Goal: Information Seeking & Learning: Learn about a topic

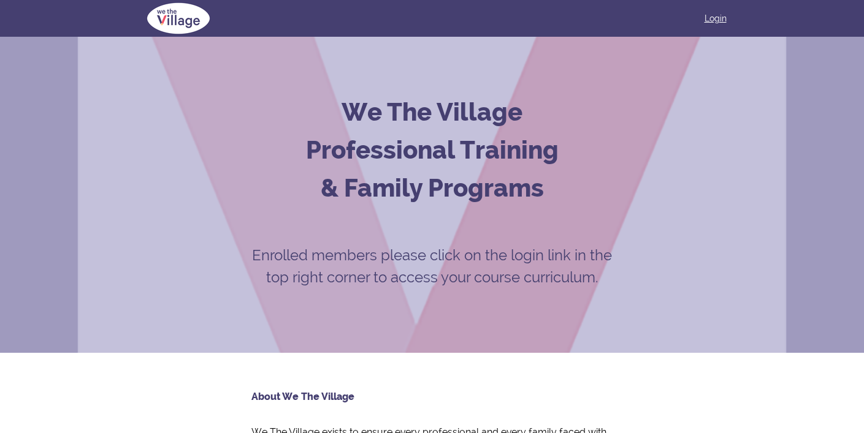
click at [717, 19] on link "Login" at bounding box center [715, 18] width 22 height 12
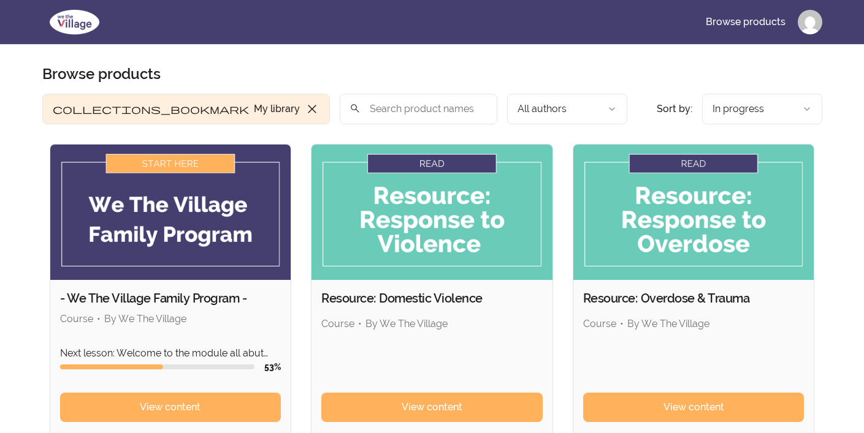
click at [182, 167] on img at bounding box center [170, 212] width 241 height 135
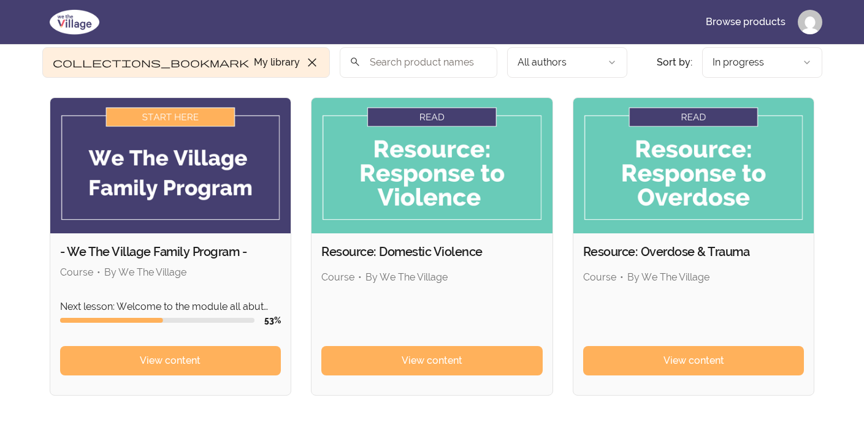
scroll to position [61, 0]
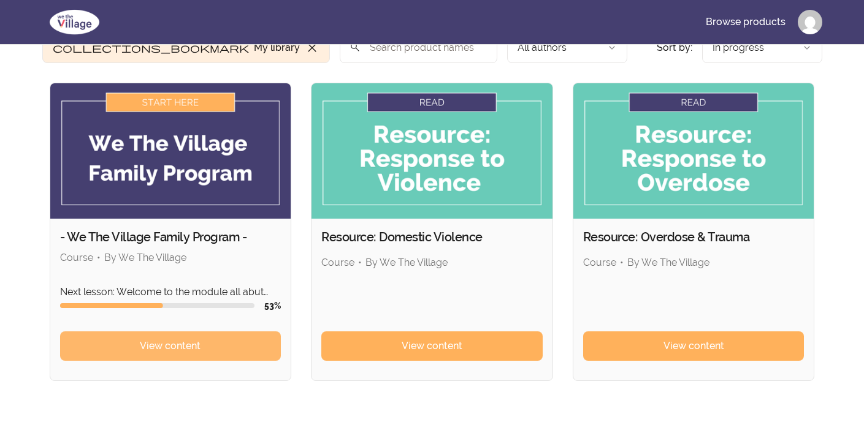
click at [143, 349] on span "View content" at bounding box center [170, 346] width 61 height 15
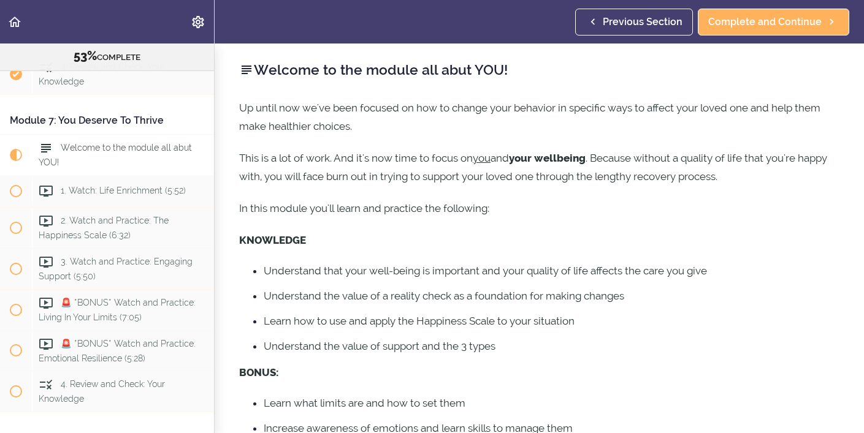
scroll to position [1637, 0]
click at [113, 146] on span "Welcome to the module all abut YOU!" at bounding box center [115, 154] width 153 height 24
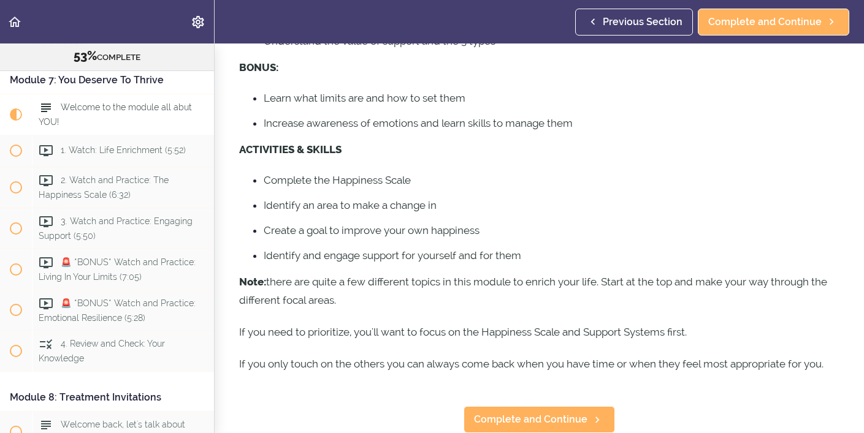
scroll to position [305, 0]
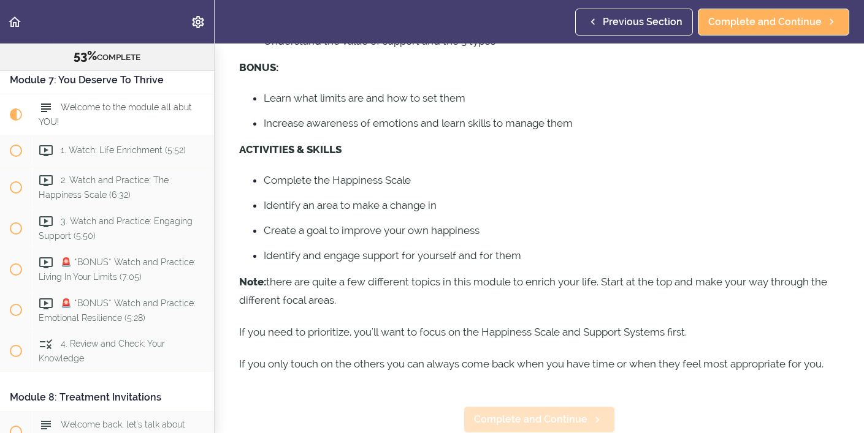
click at [558, 417] on span "Complete and Continue" at bounding box center [530, 420] width 113 height 15
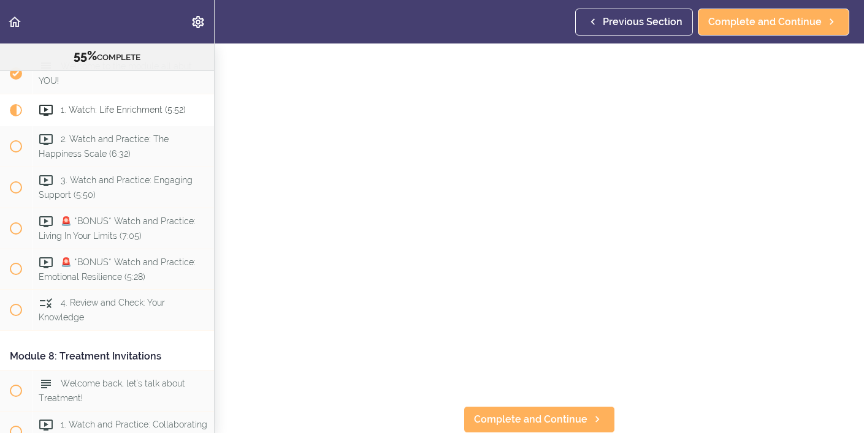
scroll to position [100, 0]
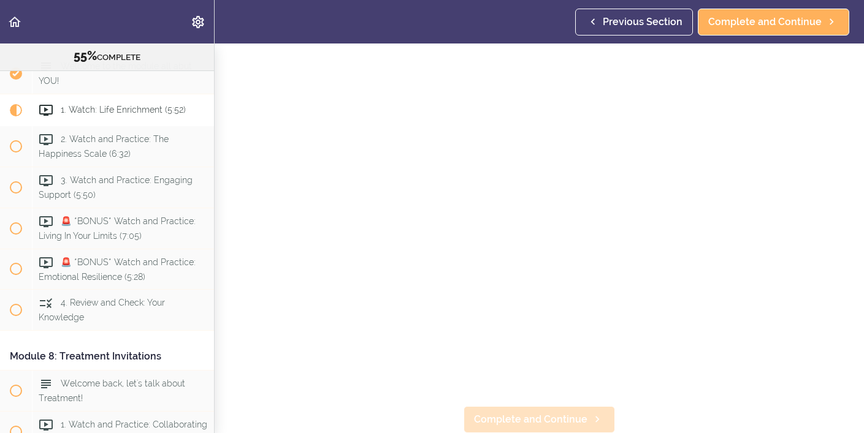
click at [544, 416] on span "Complete and Continue" at bounding box center [530, 420] width 113 height 15
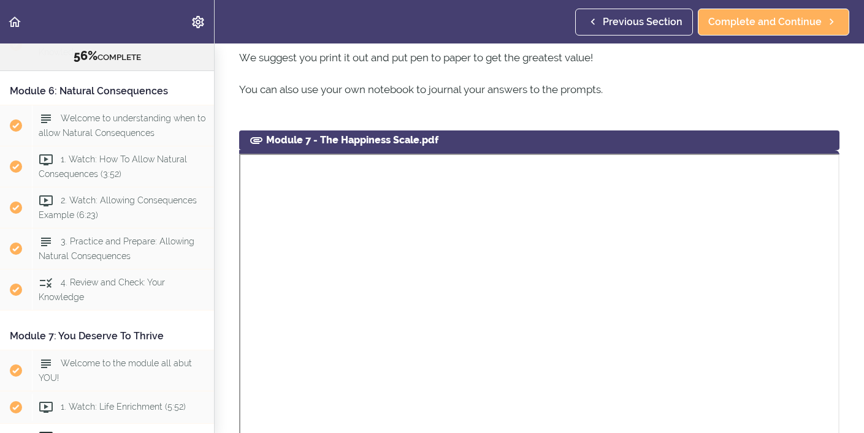
scroll to position [558, 0]
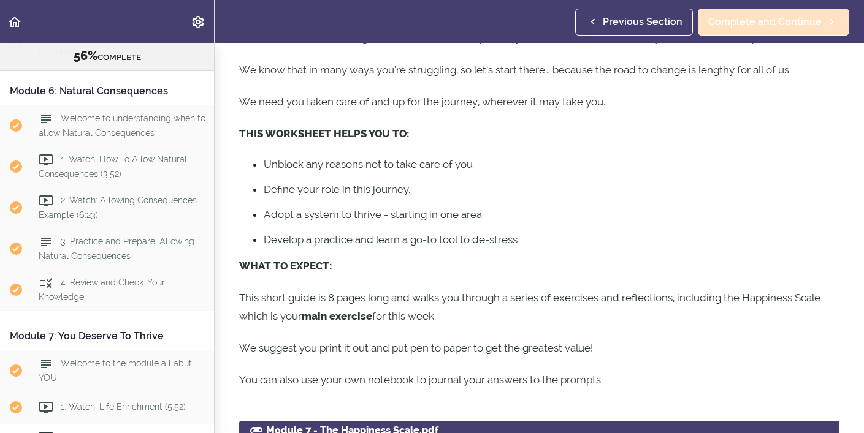
click at [771, 20] on span "Complete and Continue" at bounding box center [764, 22] width 113 height 15
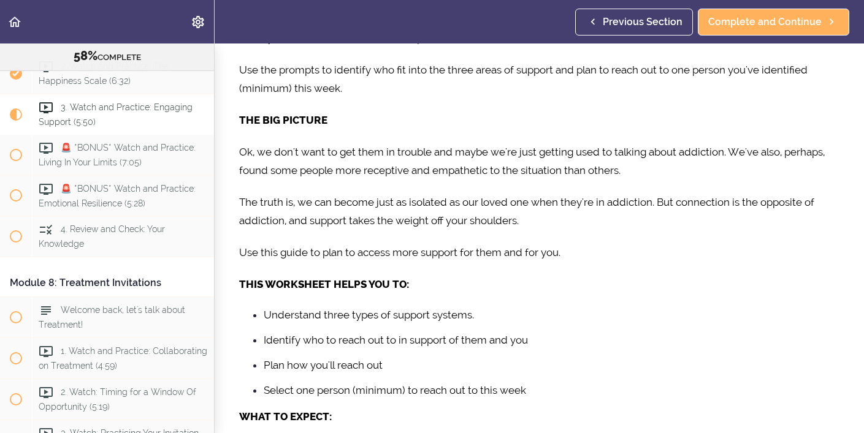
scroll to position [566, 0]
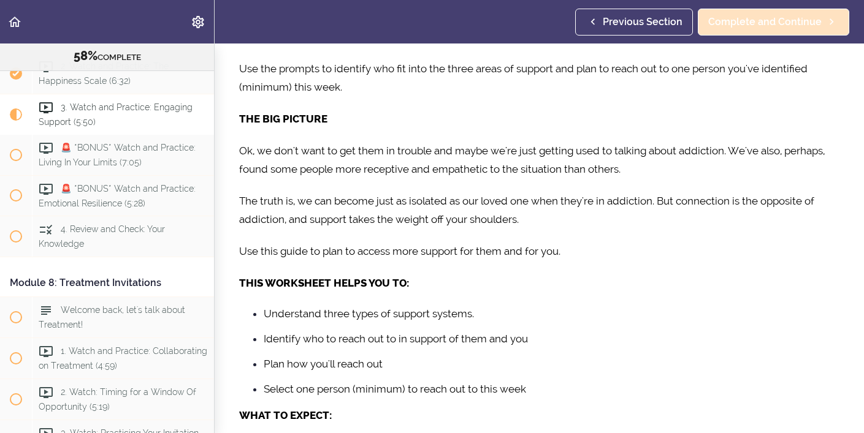
click at [783, 19] on span "Complete and Continue" at bounding box center [764, 22] width 113 height 15
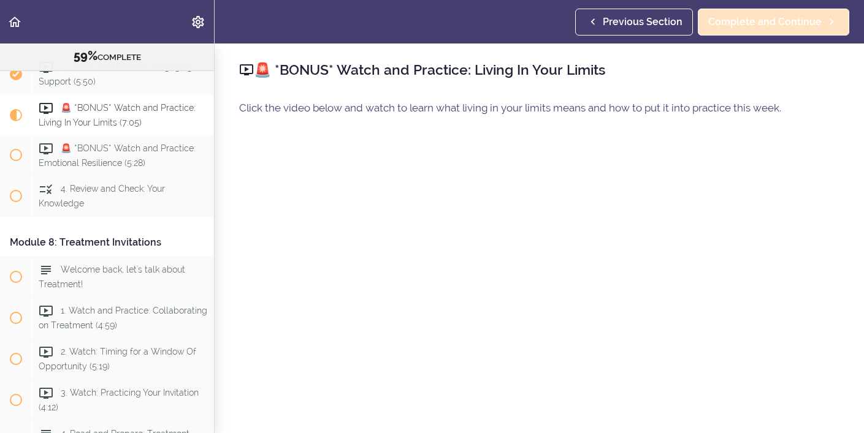
click at [796, 23] on span "Complete and Continue" at bounding box center [764, 22] width 113 height 15
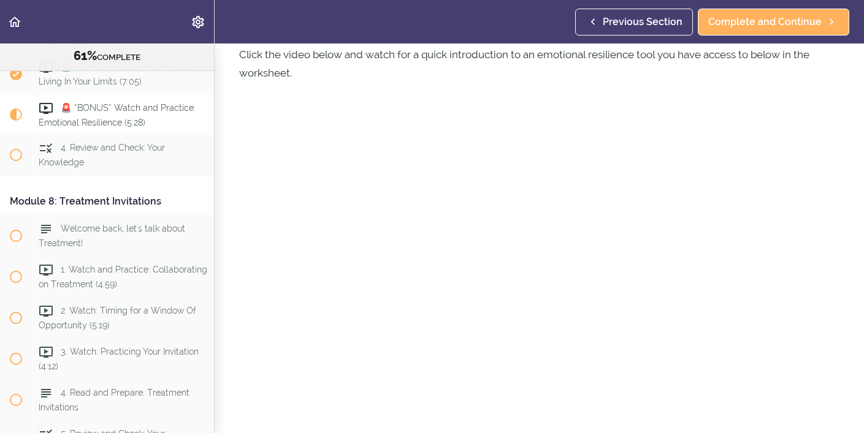
scroll to position [64, 0]
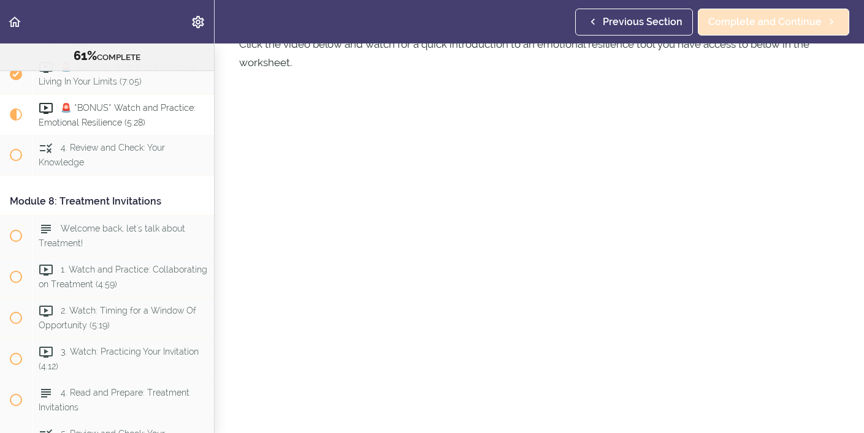
click at [802, 25] on span "Complete and Continue" at bounding box center [764, 22] width 113 height 15
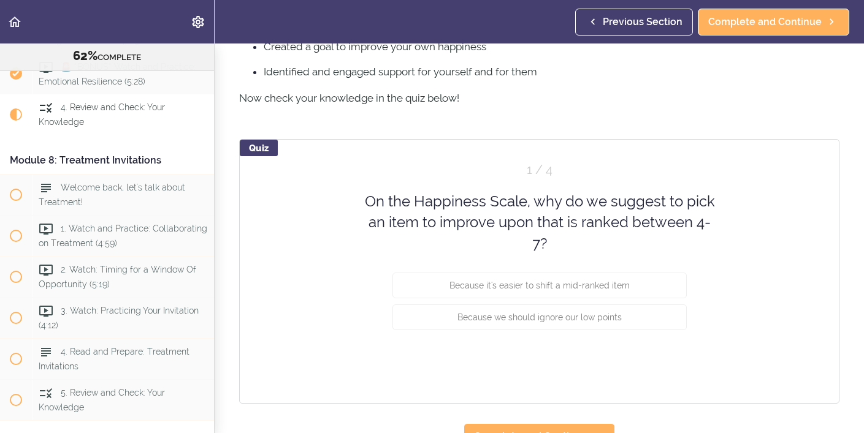
scroll to position [618, 0]
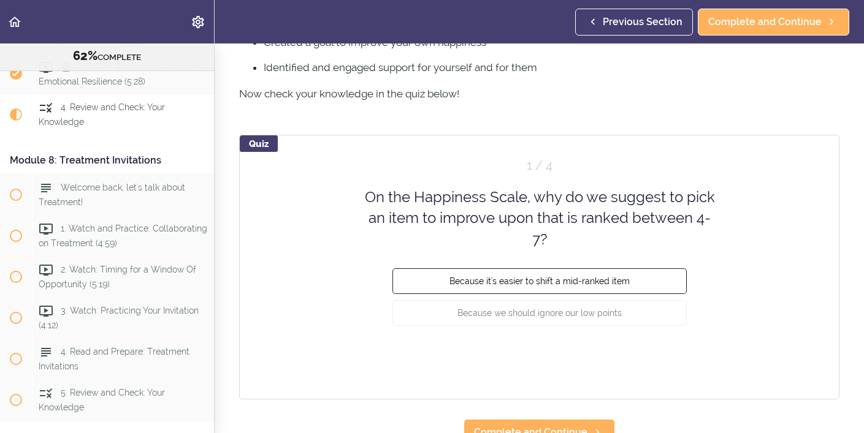
click at [601, 278] on span "Because it's easier to shift a mid-ranked item" at bounding box center [539, 281] width 180 height 10
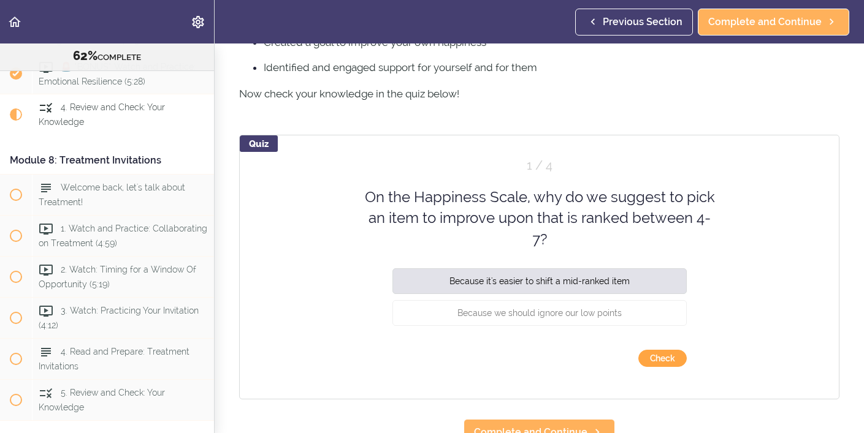
click at [663, 361] on button "Check" at bounding box center [662, 358] width 48 height 17
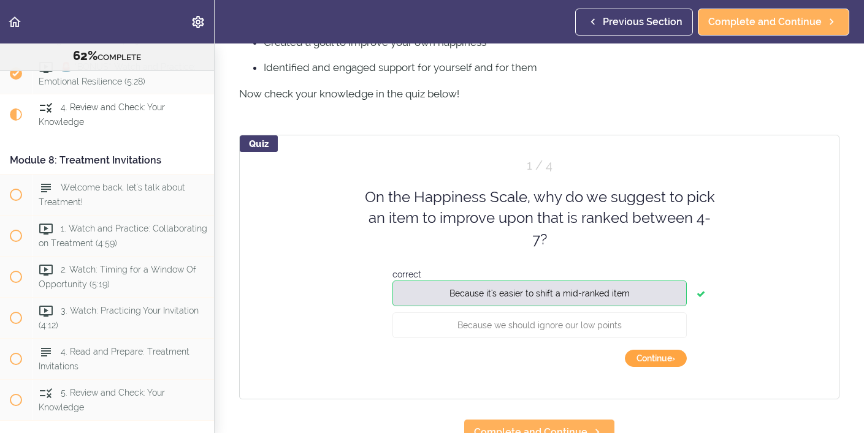
click at [667, 354] on button "Continue ›" at bounding box center [656, 358] width 62 height 17
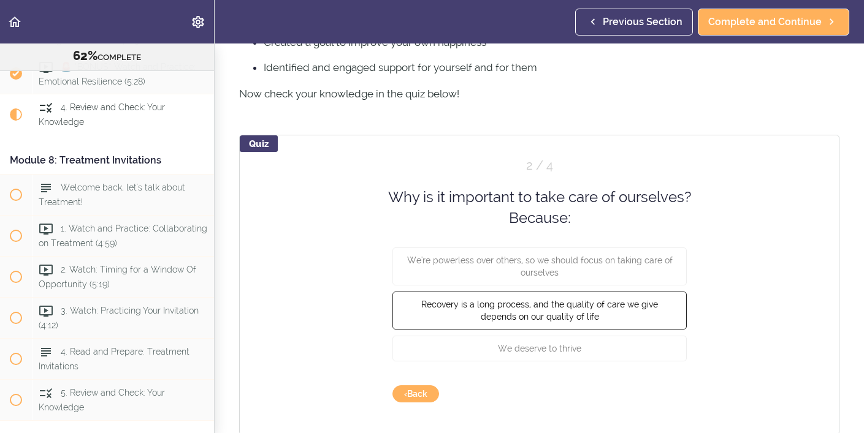
click at [659, 303] on button "Recovery is a long process, and the quality of care we give depends on our qual…" at bounding box center [539, 310] width 294 height 38
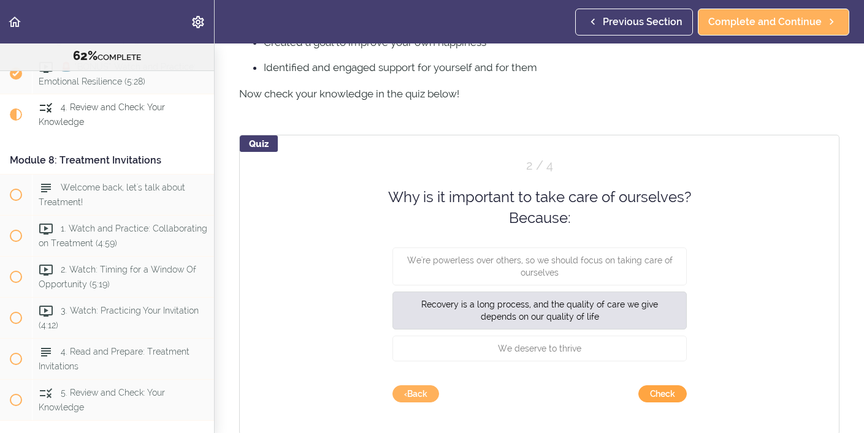
click at [668, 393] on button "Check" at bounding box center [662, 394] width 48 height 17
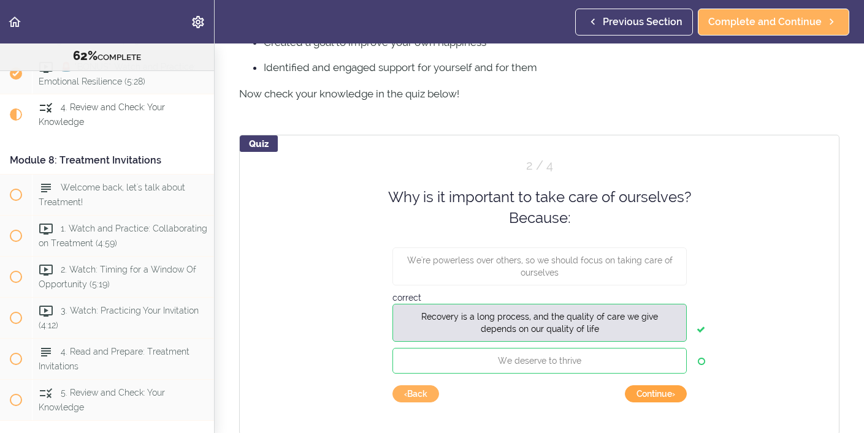
click at [655, 389] on button "Continue ›" at bounding box center [656, 394] width 62 height 17
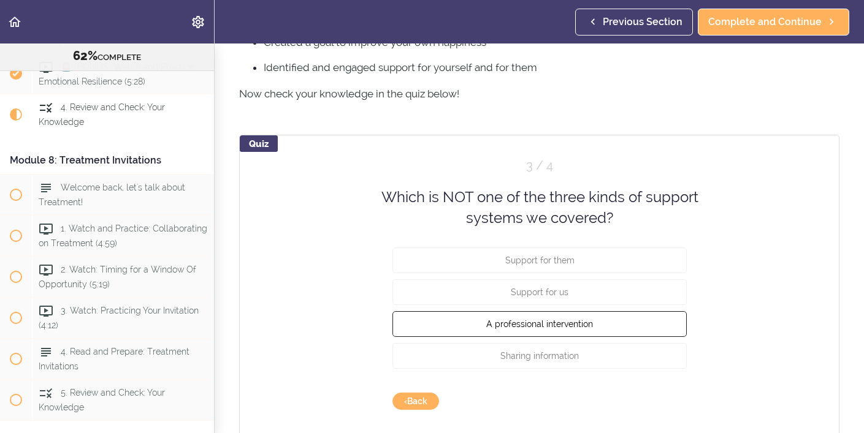
click at [591, 324] on span "A professional intervention" at bounding box center [539, 324] width 107 height 10
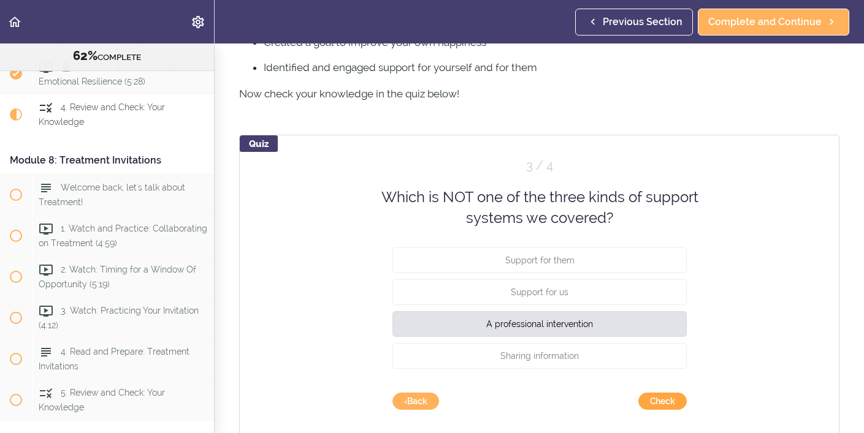
click at [664, 397] on button "Check" at bounding box center [662, 401] width 48 height 17
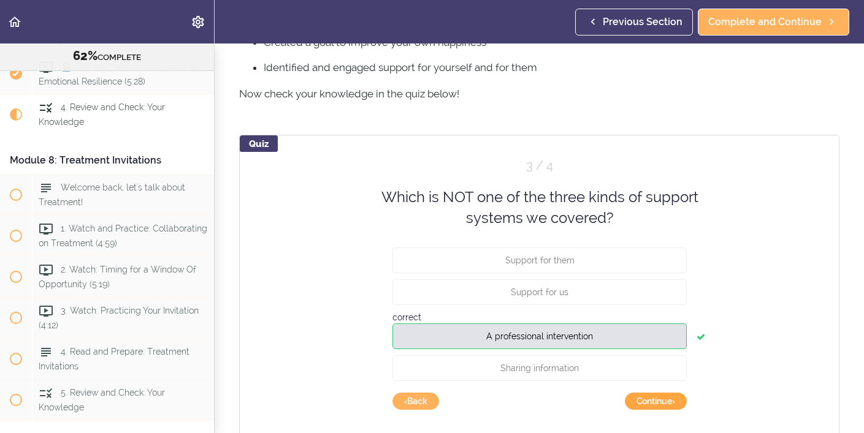
click at [656, 403] on button "Continue ›" at bounding box center [656, 401] width 62 height 17
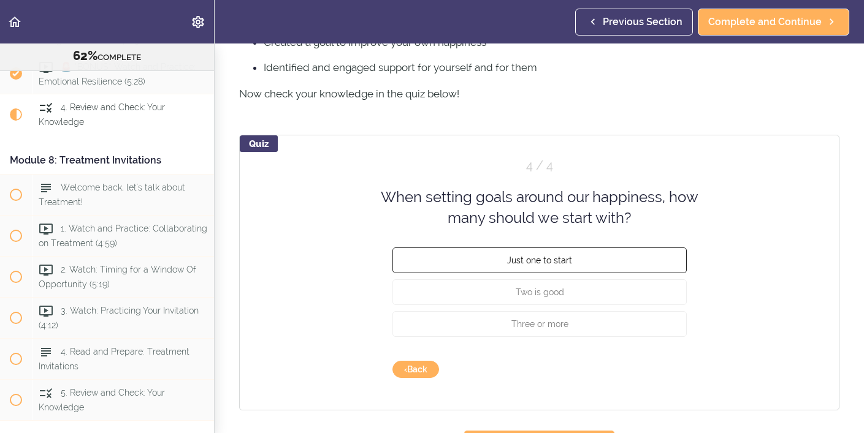
click at [586, 266] on button "Just one to start" at bounding box center [539, 260] width 294 height 26
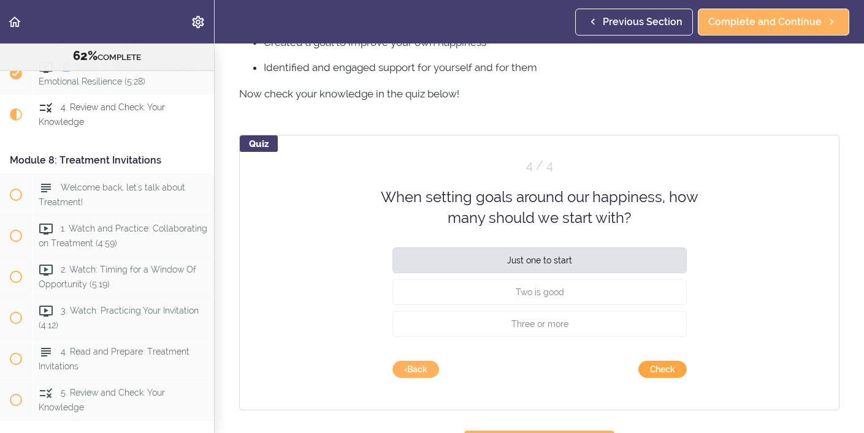
click at [671, 363] on button "Check" at bounding box center [662, 369] width 48 height 17
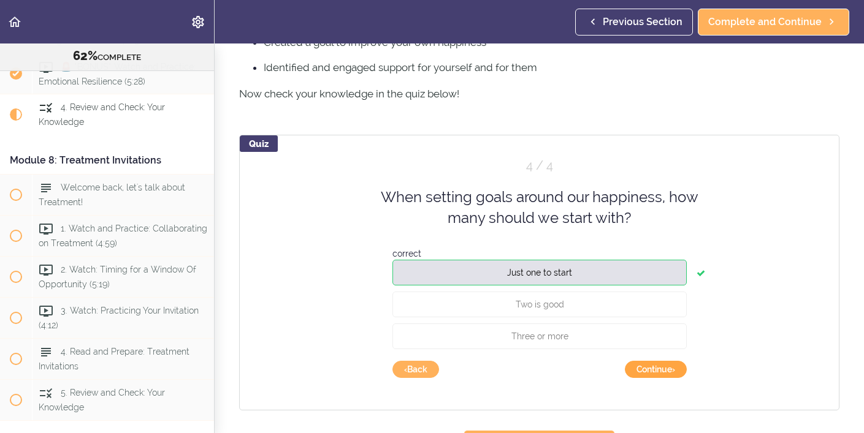
click at [658, 368] on button "Continue ›" at bounding box center [656, 369] width 62 height 17
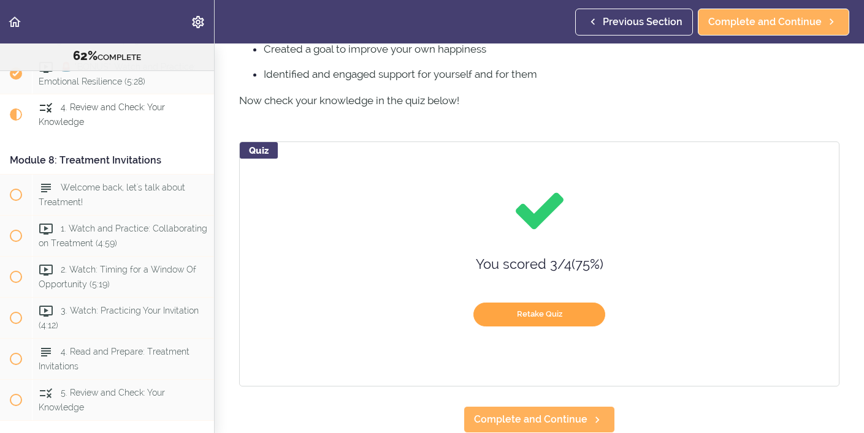
click at [541, 315] on button "Retake Quiz" at bounding box center [539, 315] width 132 height 24
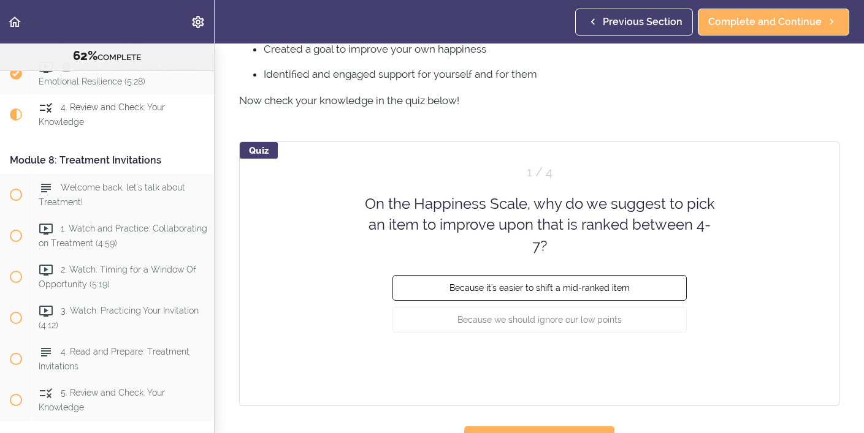
click at [573, 286] on span "Because it's easier to shift a mid-ranked item" at bounding box center [539, 288] width 180 height 10
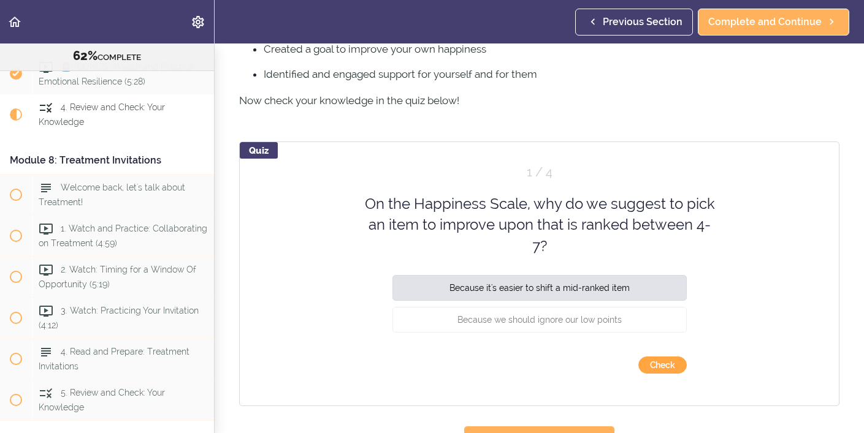
click at [663, 363] on button "Check" at bounding box center [662, 365] width 48 height 17
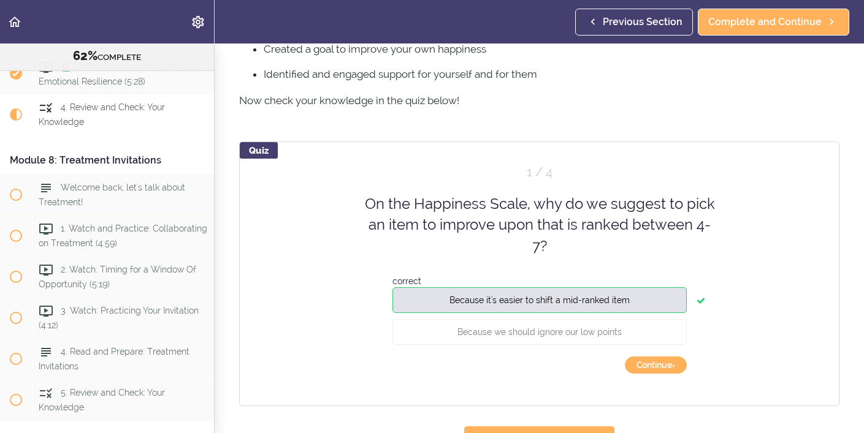
click at [663, 363] on button "Continue ›" at bounding box center [656, 365] width 62 height 17
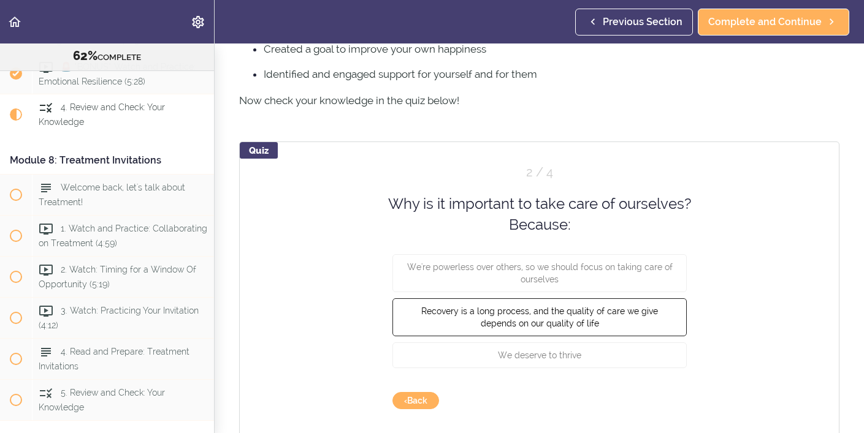
click at [610, 316] on button "Recovery is a long process, and the quality of care we give depends on our qual…" at bounding box center [539, 317] width 294 height 38
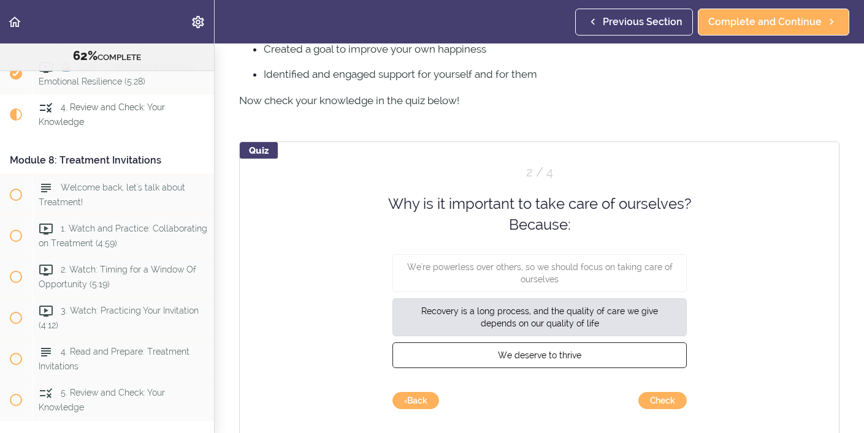
click at [585, 354] on button "We deserve to thrive" at bounding box center [539, 355] width 294 height 26
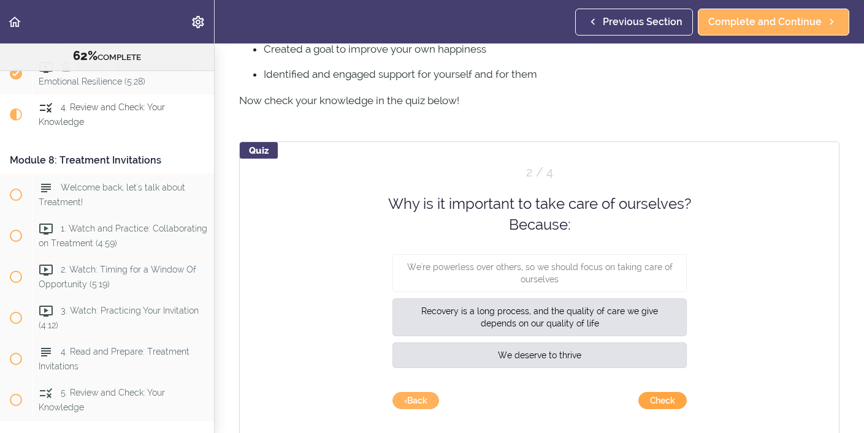
click at [662, 403] on button "Check" at bounding box center [662, 400] width 48 height 17
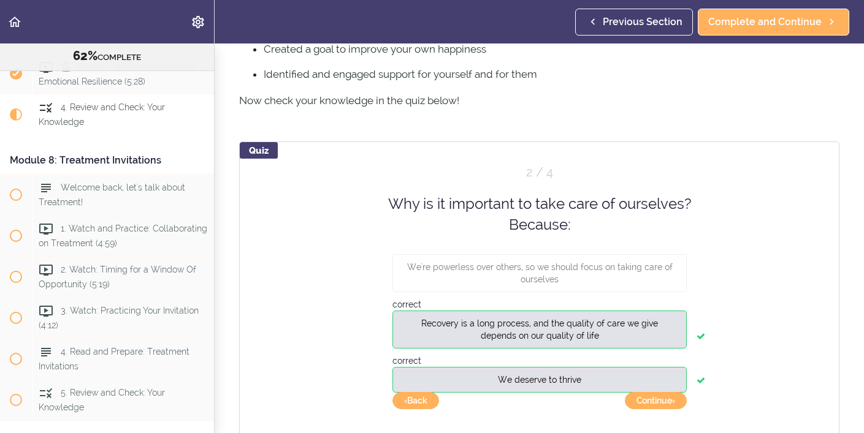
click at [662, 403] on button "Continue ›" at bounding box center [656, 400] width 62 height 17
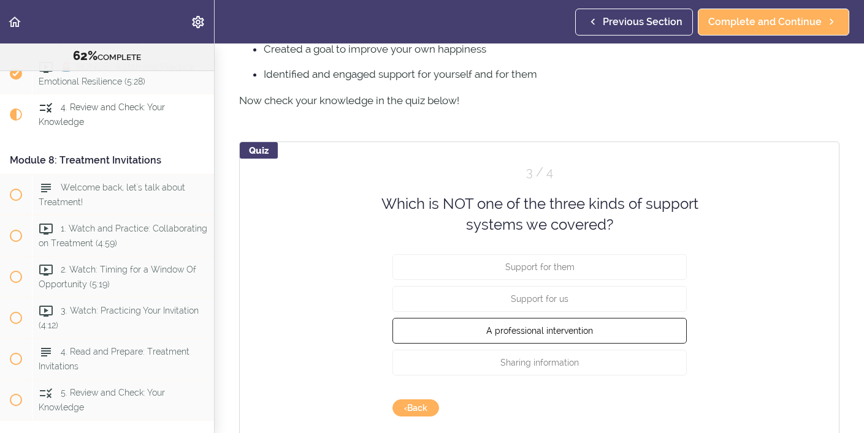
click at [611, 326] on button "A professional intervention" at bounding box center [539, 330] width 294 height 26
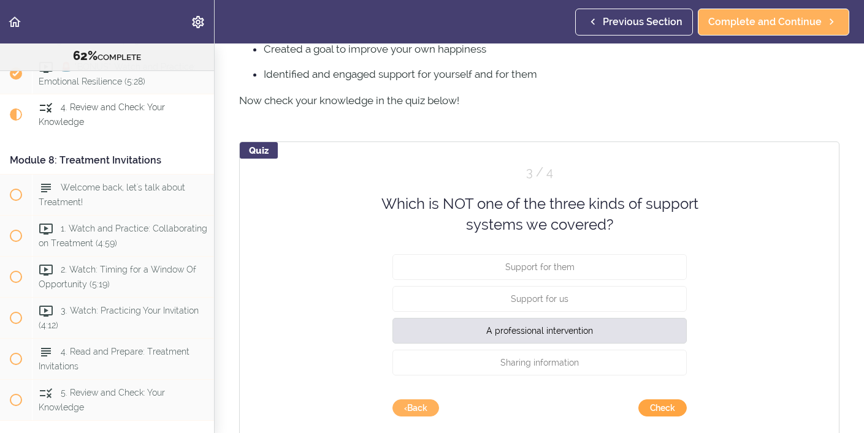
click at [672, 408] on button "Check" at bounding box center [662, 408] width 48 height 17
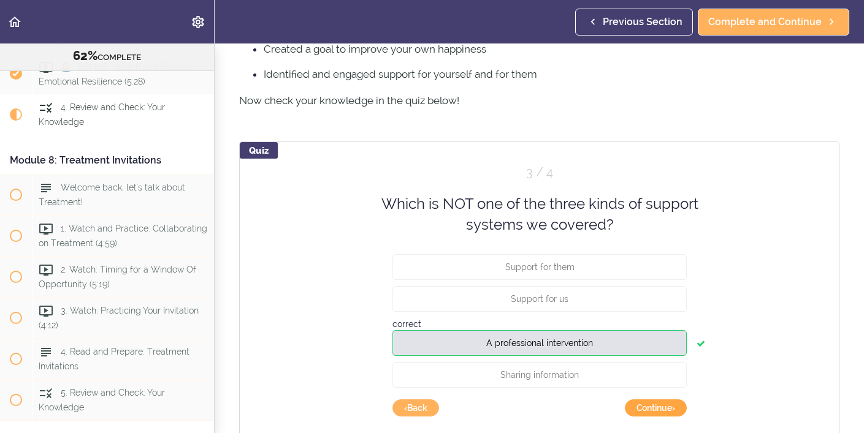
click at [664, 408] on button "Continue ›" at bounding box center [656, 408] width 62 height 17
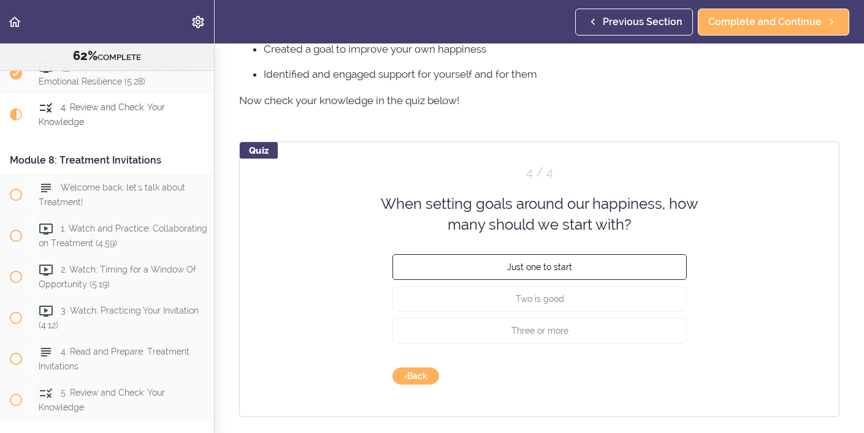
click at [579, 269] on button "Just one to start" at bounding box center [539, 267] width 294 height 26
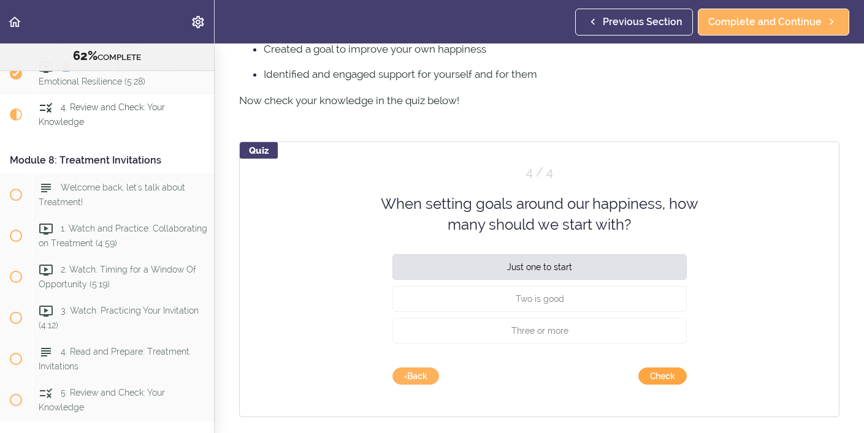
click at [667, 376] on button "Check" at bounding box center [662, 376] width 48 height 17
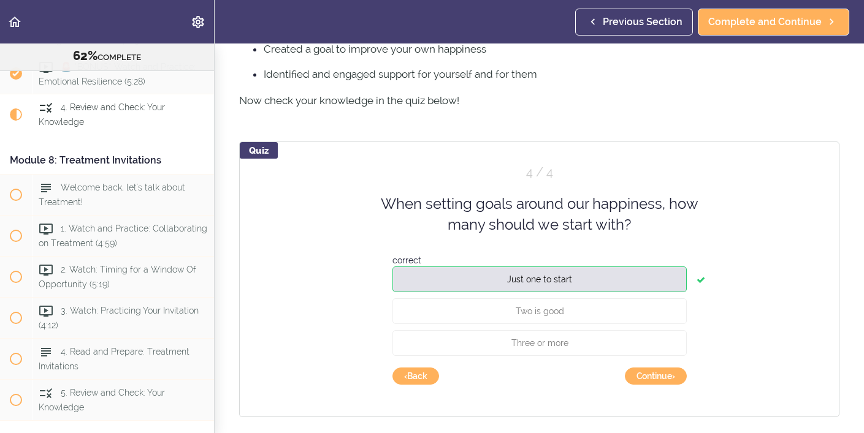
click at [667, 376] on button "Continue ›" at bounding box center [656, 376] width 62 height 17
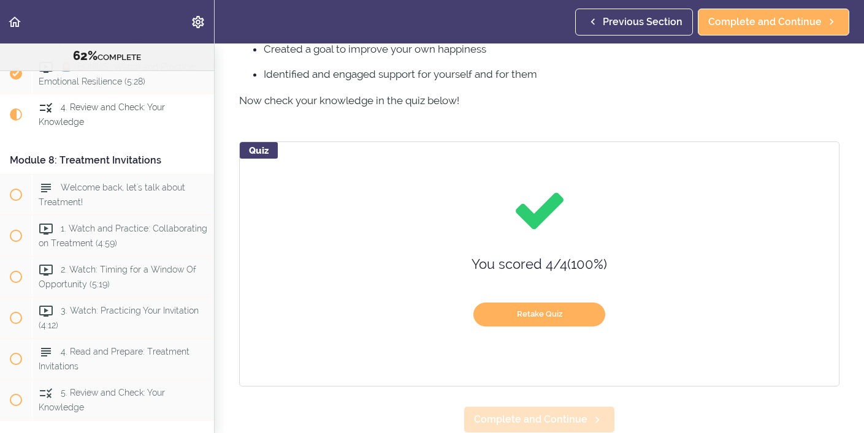
click at [547, 418] on span "Complete and Continue" at bounding box center [530, 420] width 113 height 15
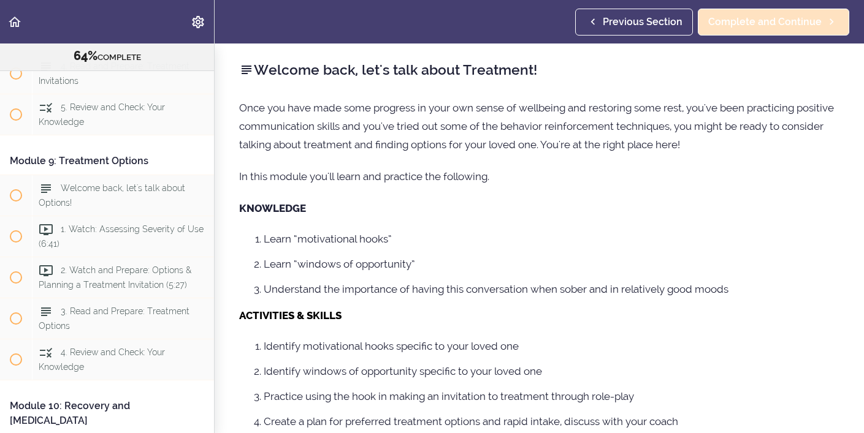
click at [789, 25] on span "Complete and Continue" at bounding box center [764, 22] width 113 height 15
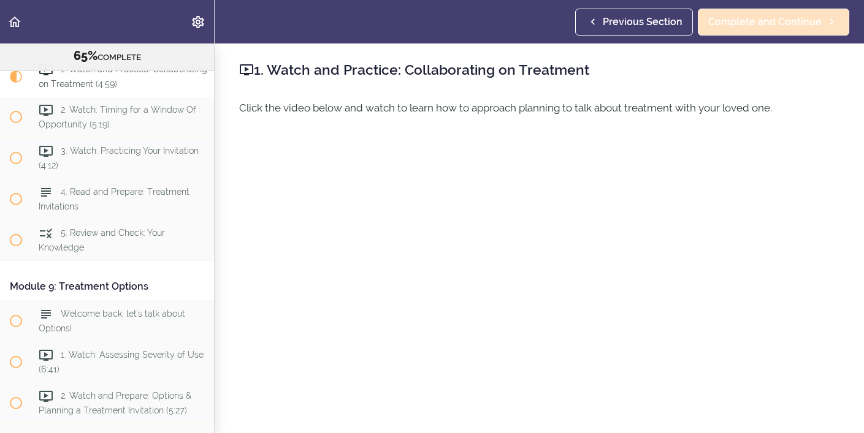
scroll to position [2035, 0]
